Goal: Find specific page/section: Find specific page/section

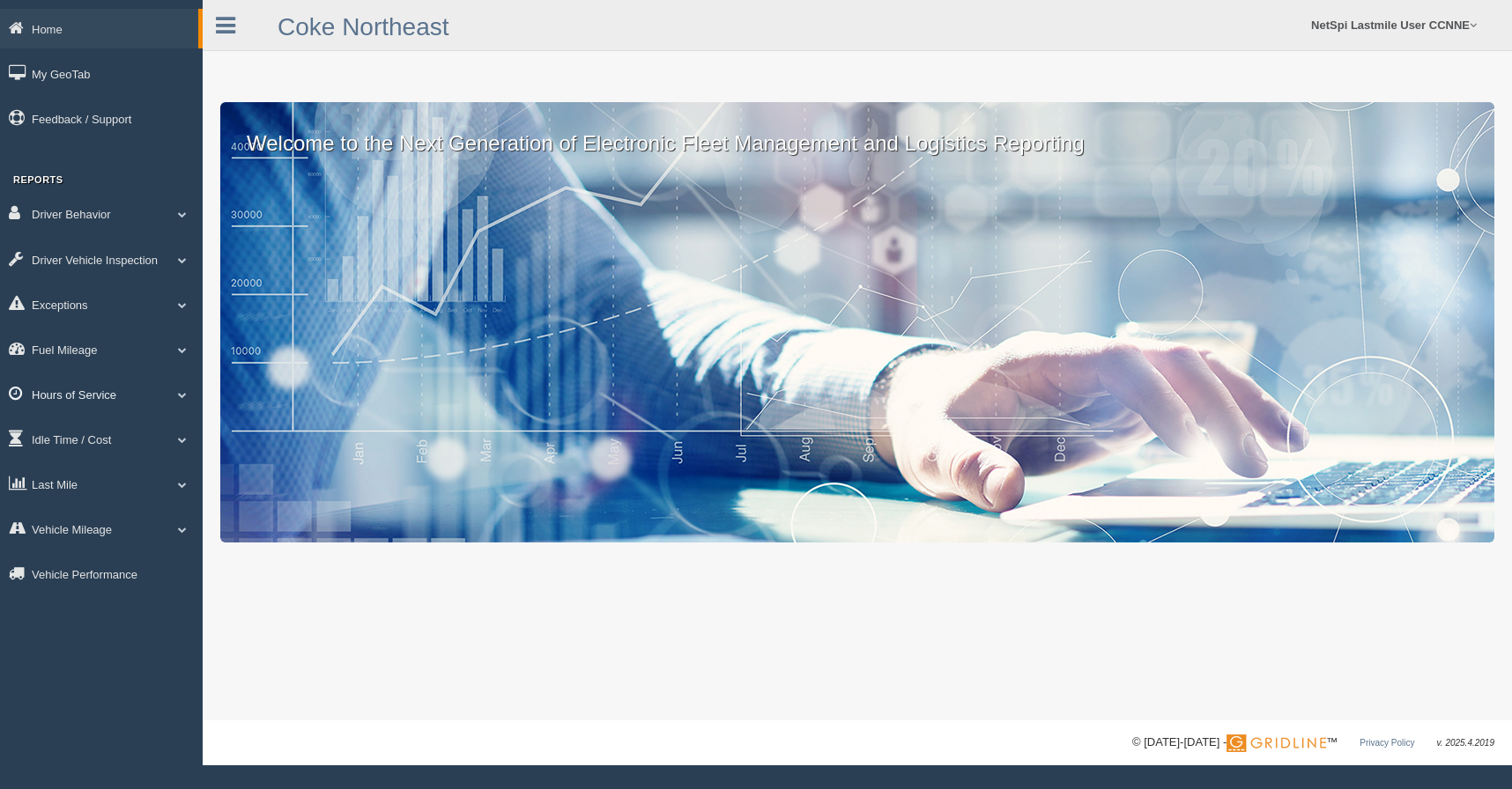
click at [77, 398] on link "Hours of Service" at bounding box center [101, 394] width 202 height 40
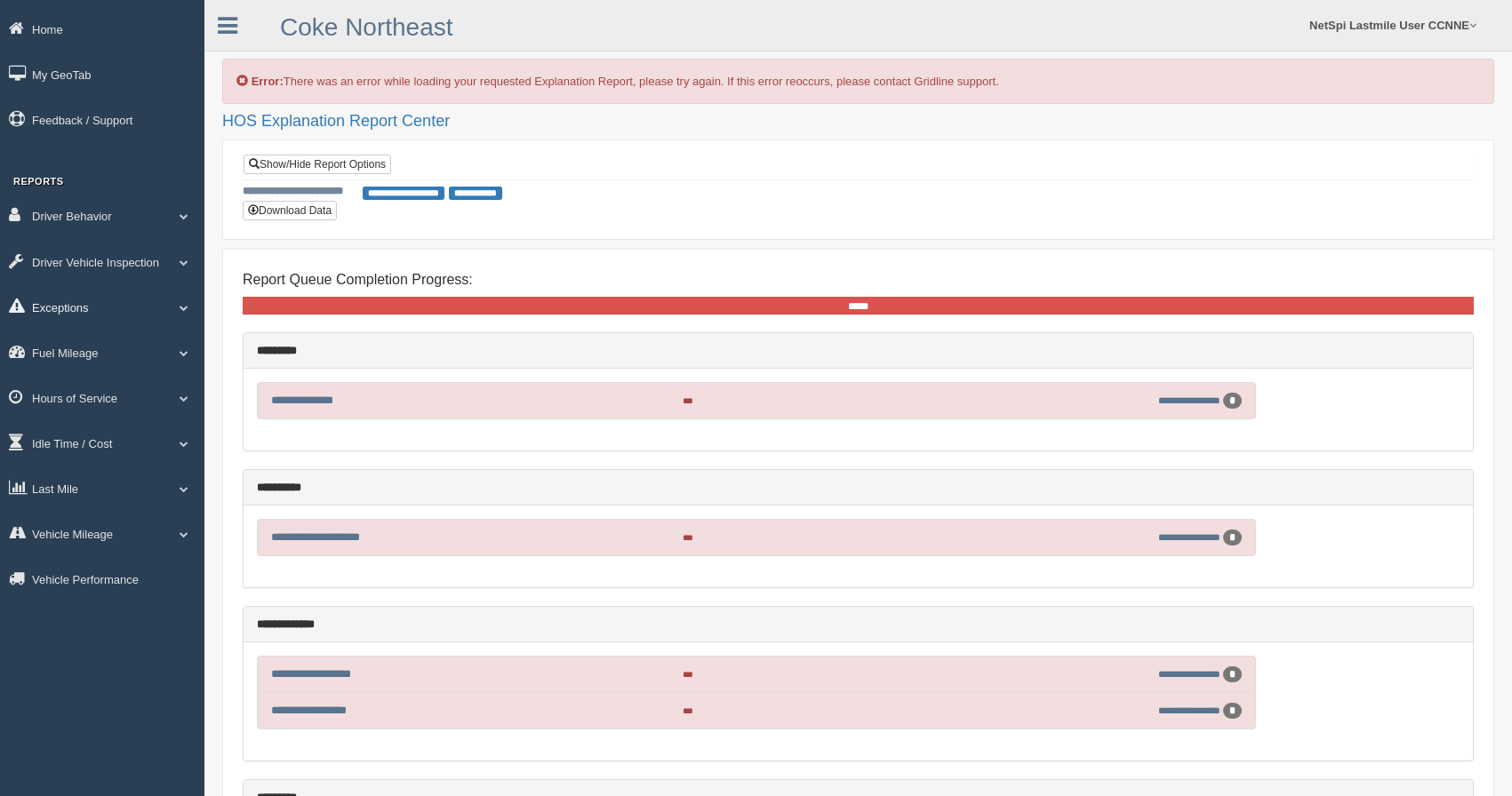
click at [135, 318] on link "Exceptions" at bounding box center [102, 307] width 204 height 40
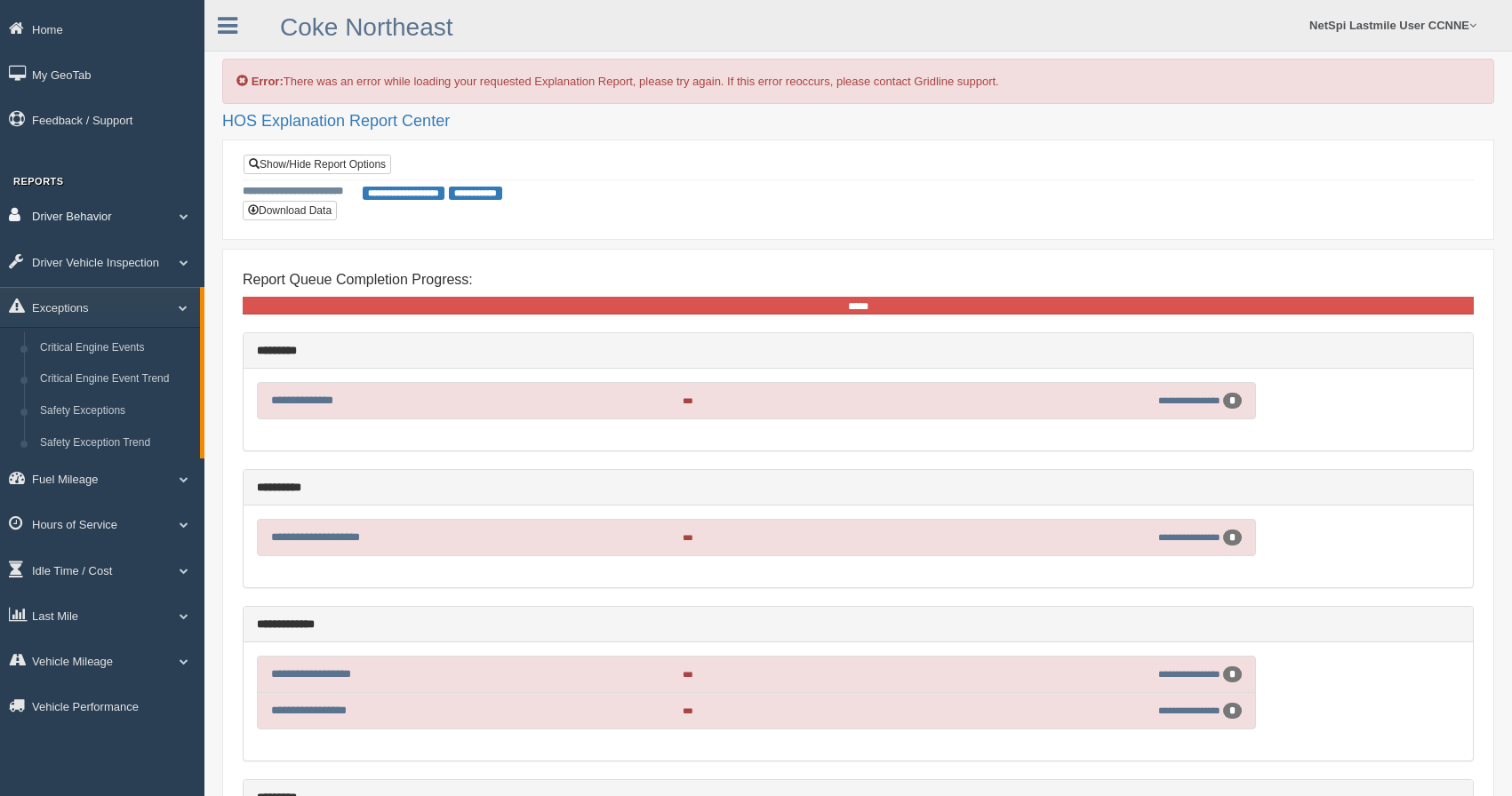
click at [125, 227] on link "Driver Behavior" at bounding box center [102, 216] width 204 height 40
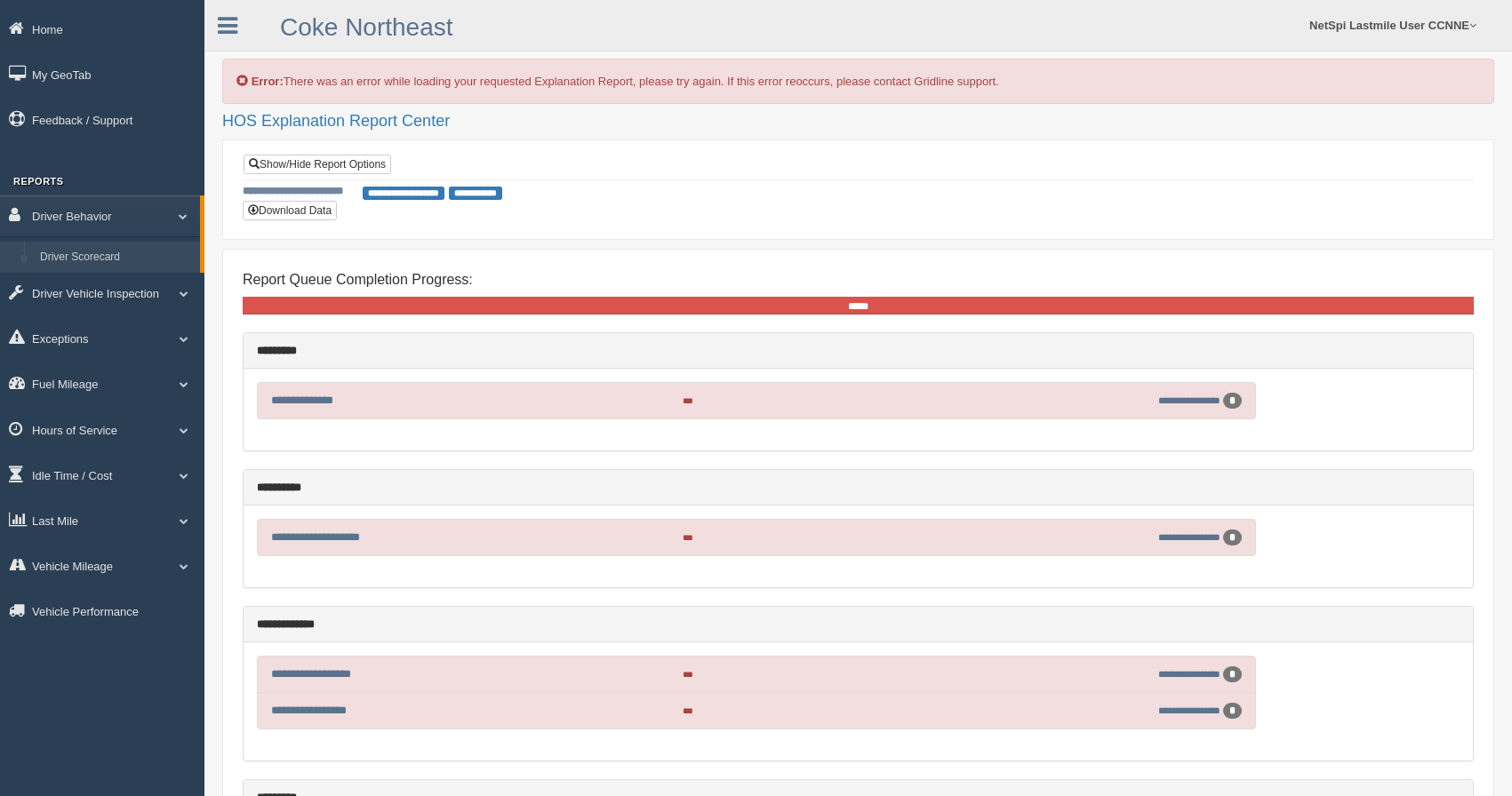
click at [109, 264] on link "Driver Scorecard" at bounding box center [115, 257] width 168 height 32
